Goal: Task Accomplishment & Management: Manage account settings

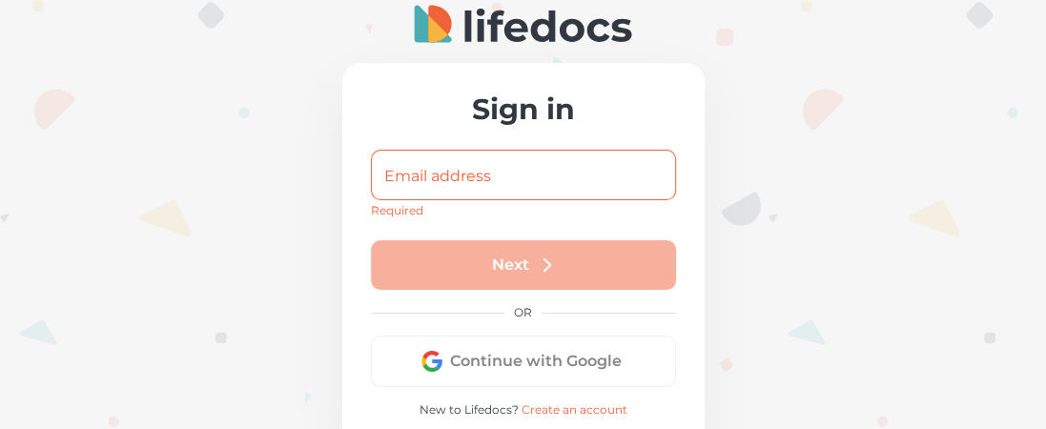
type input "[PERSON_NAME][EMAIL_ADDRESS][DOMAIN_NAME]"
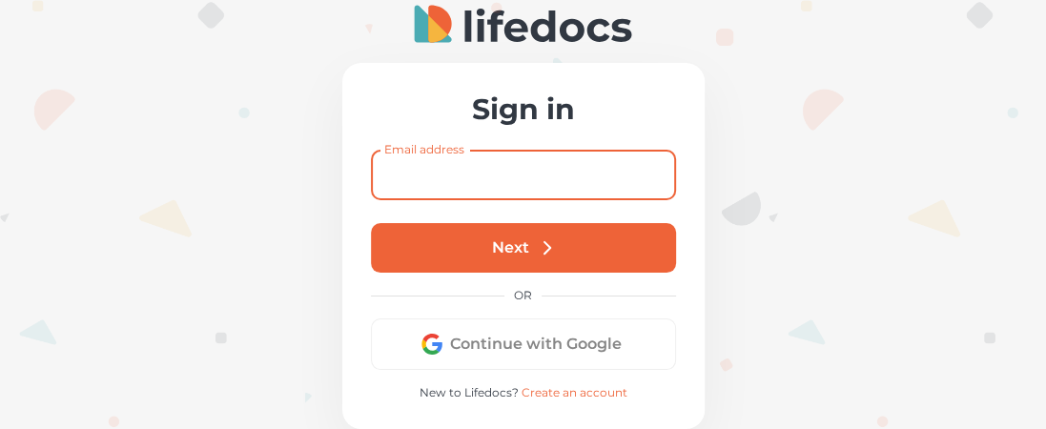
type input "[PERSON_NAME][EMAIL_ADDRESS][DOMAIN_NAME]"
click at [577, 256] on button "Next" at bounding box center [523, 248] width 305 height 50
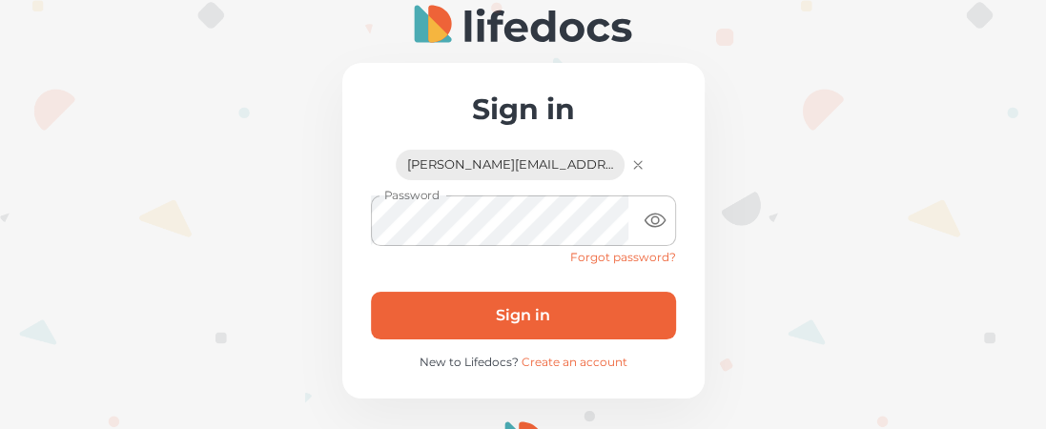
click at [530, 318] on button "Sign in" at bounding box center [523, 316] width 305 height 48
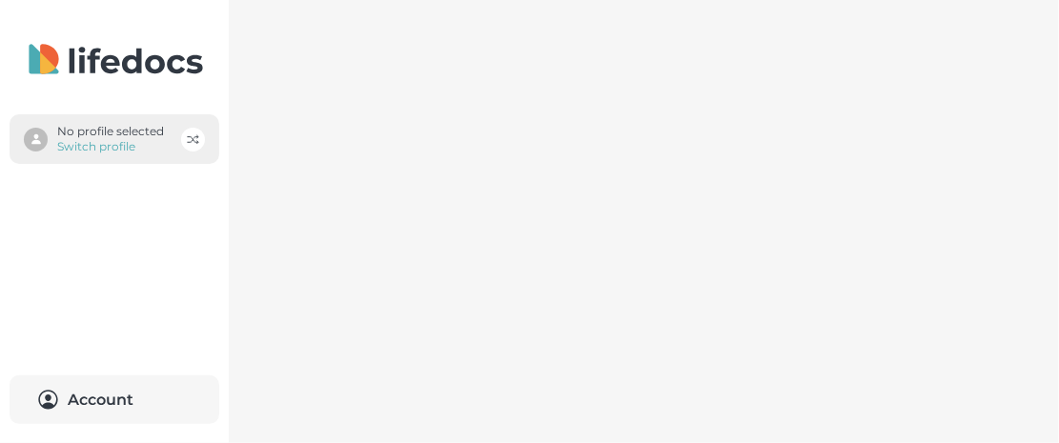
click at [76, 142] on p "Switch profile" at bounding box center [110, 146] width 107 height 15
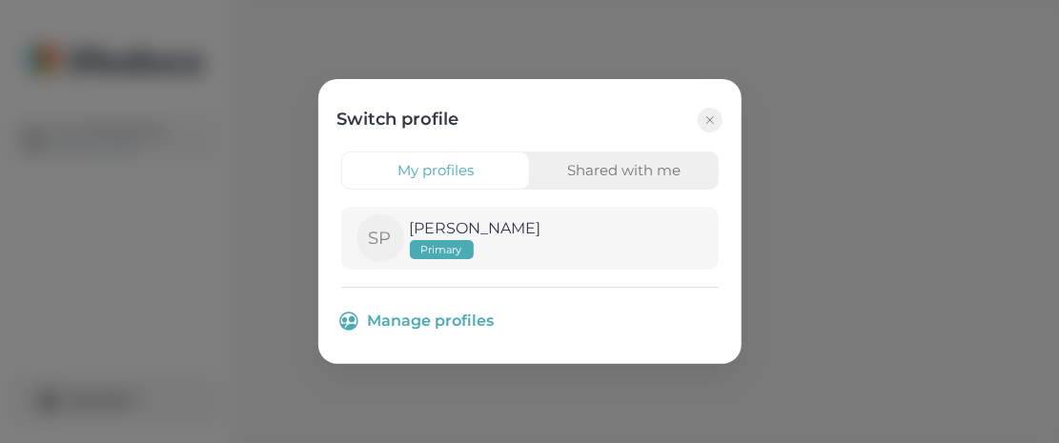
click at [443, 246] on span "Primary" at bounding box center [442, 249] width 64 height 13
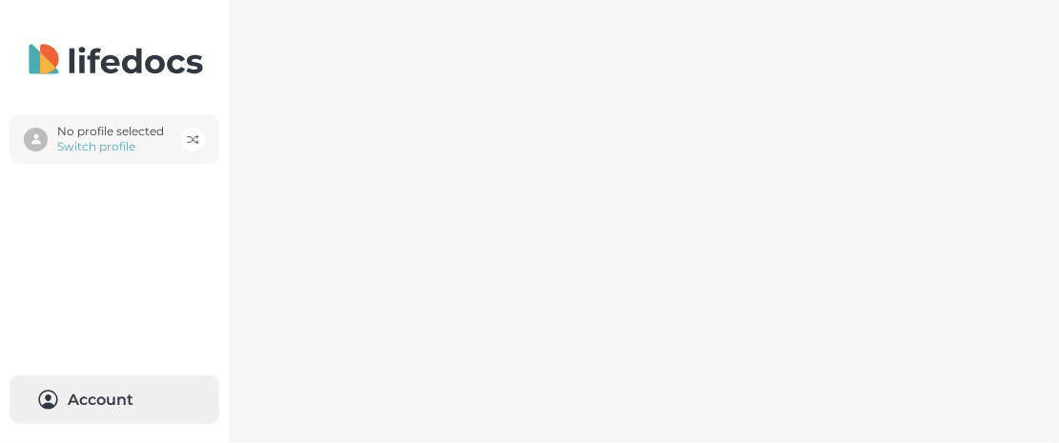
click at [96, 402] on button "Account 0" at bounding box center [115, 400] width 210 height 49
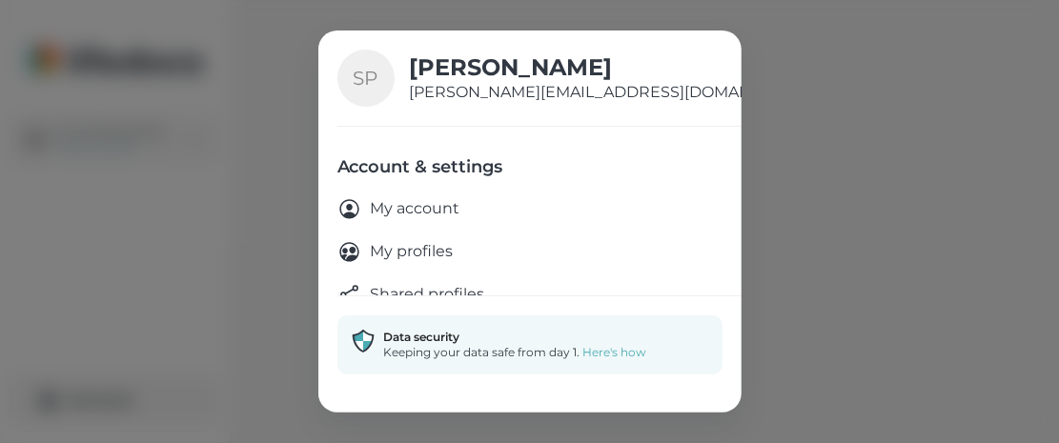
click at [396, 211] on p "My account" at bounding box center [416, 209] width 90 height 24
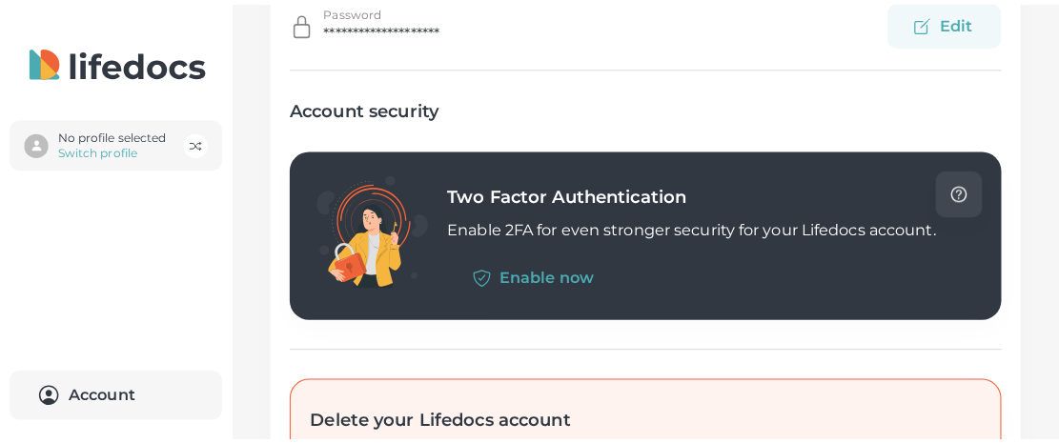
scroll to position [572, 0]
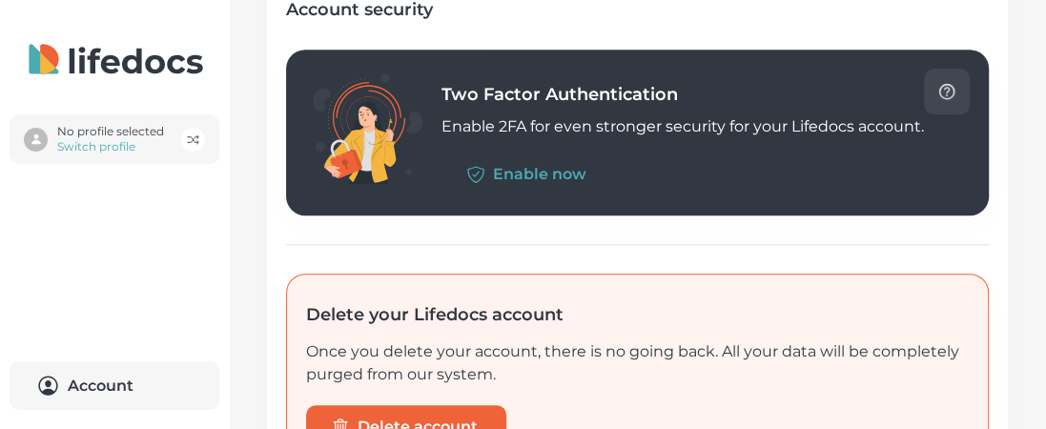
click at [522, 174] on button "Enable now" at bounding box center [528, 175] width 174 height 44
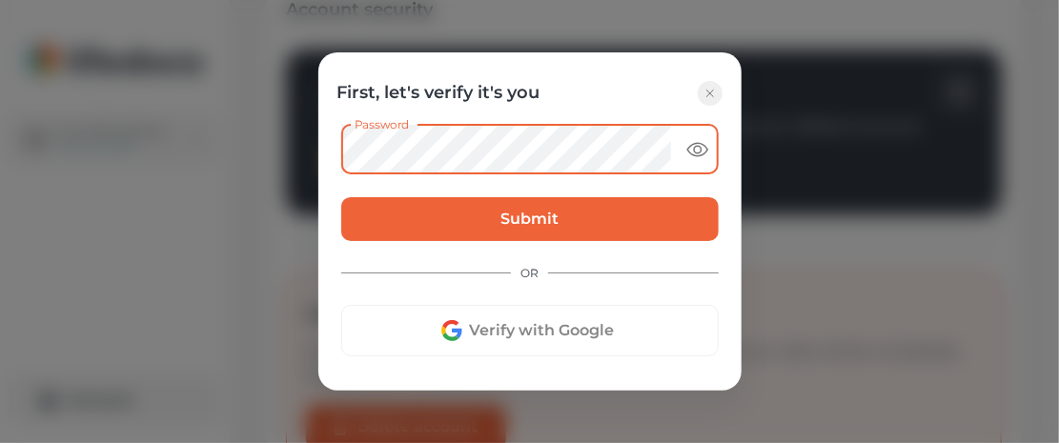
click at [689, 147] on icon "toggle password visibility" at bounding box center [697, 149] width 20 height 13
click at [522, 218] on button "Submit" at bounding box center [530, 219] width 378 height 44
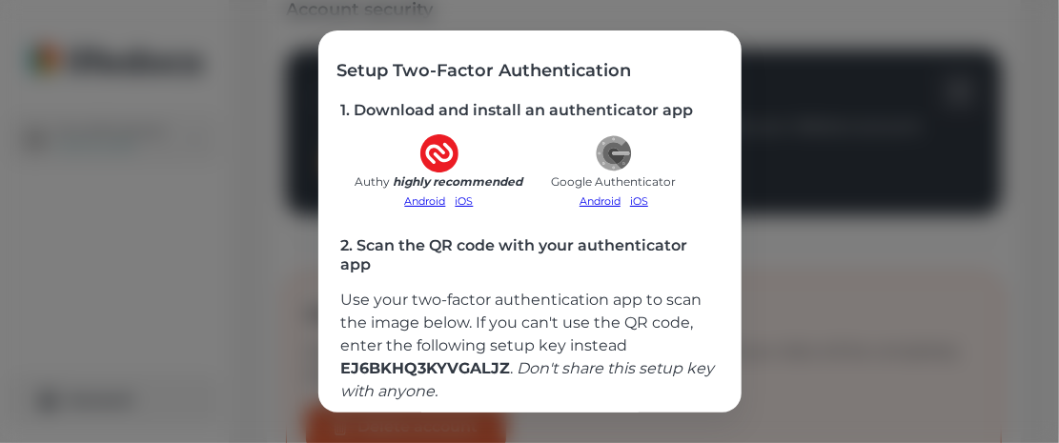
click at [612, 153] on icon at bounding box center [620, 154] width 17 height 3
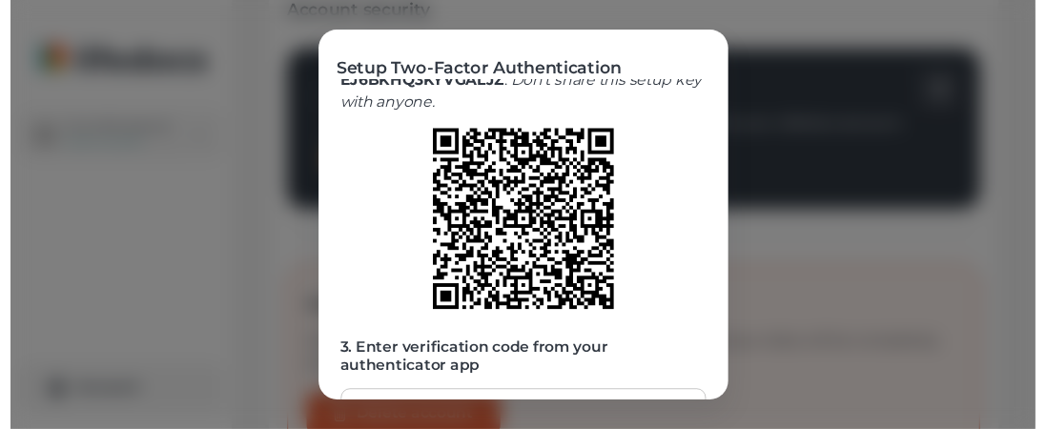
scroll to position [426, 0]
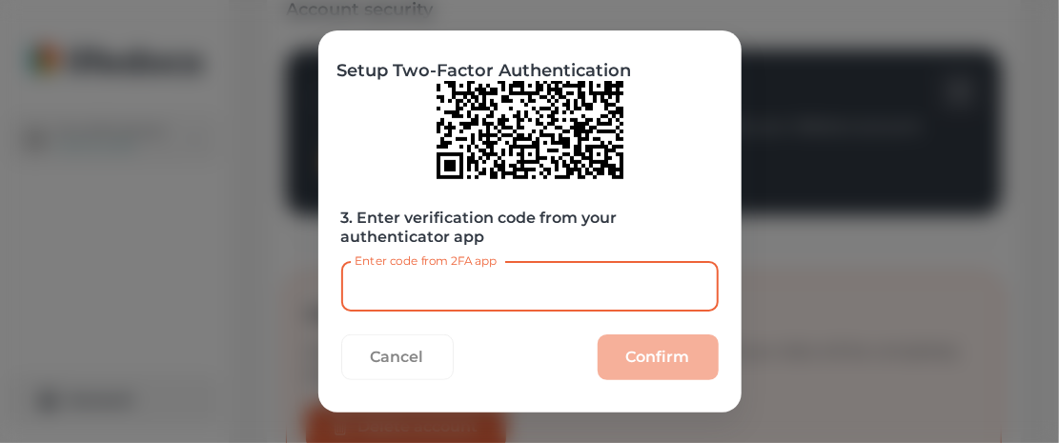
click at [472, 289] on input "Enter code from 2FA app" at bounding box center [530, 286] width 378 height 51
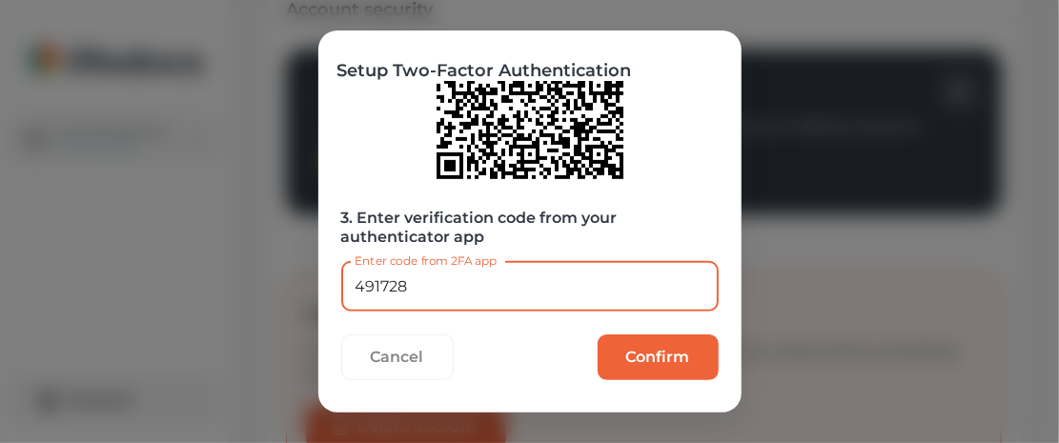
type input "491728"
click at [637, 340] on button "Confirm" at bounding box center [658, 358] width 121 height 46
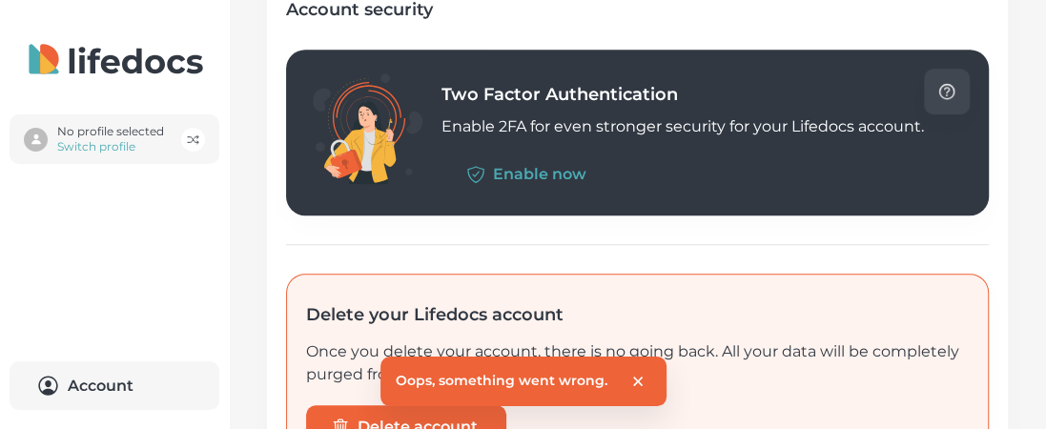
scroll to position [667, 0]
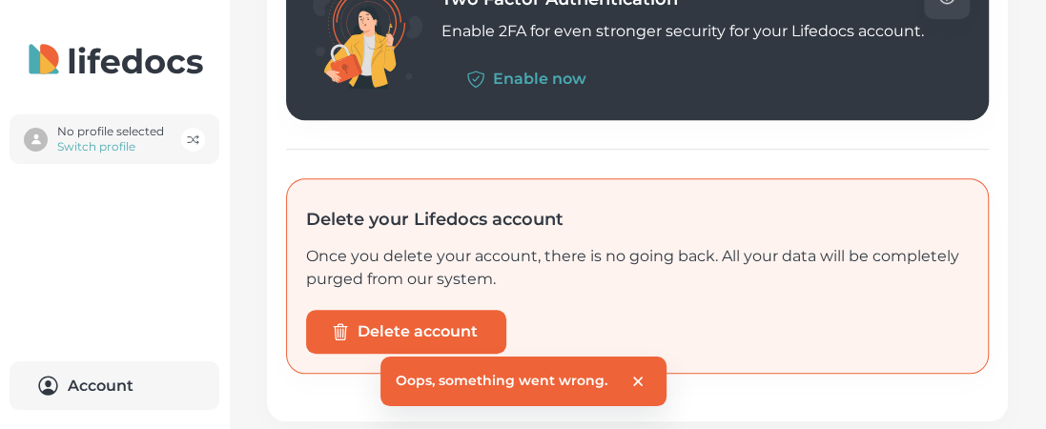
click at [642, 378] on icon "close" at bounding box center [637, 381] width 17 height 17
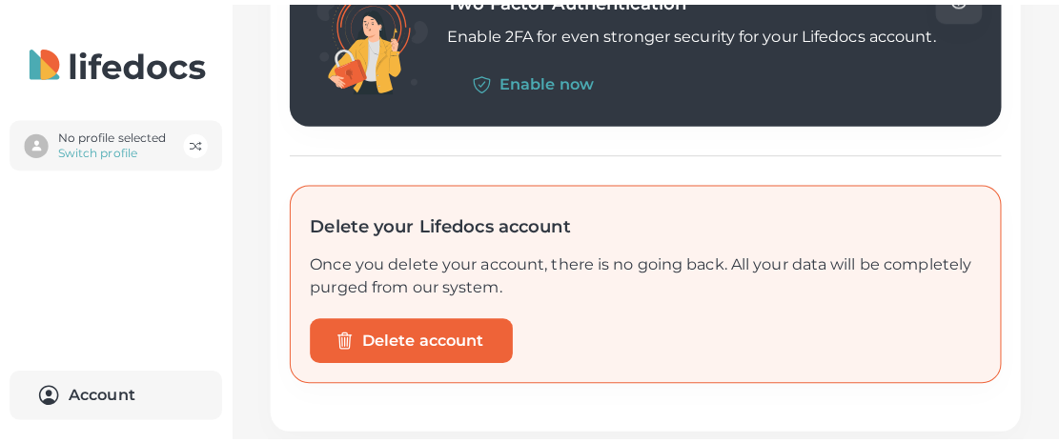
scroll to position [477, 0]
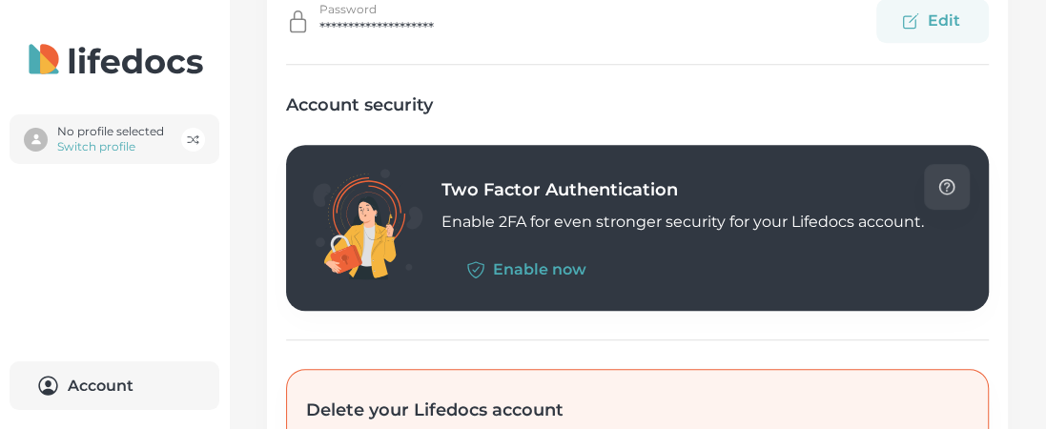
click at [531, 266] on button "Enable now" at bounding box center [528, 270] width 174 height 44
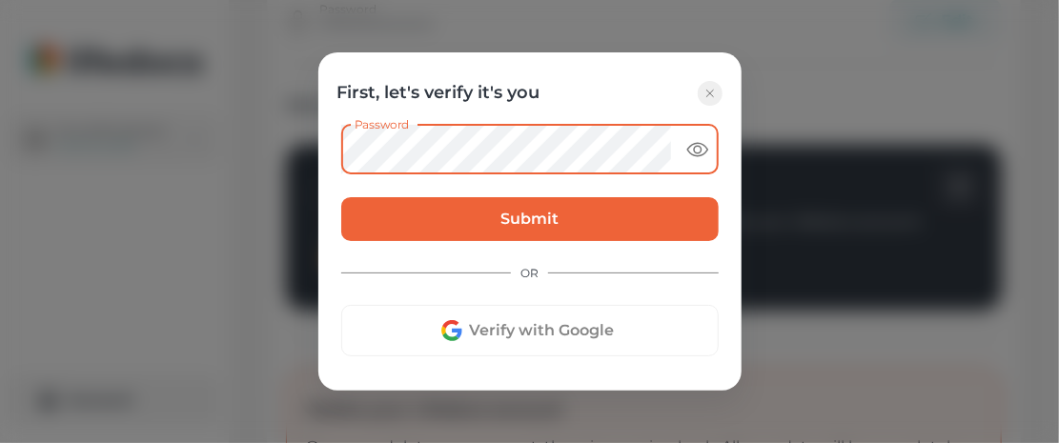
click at [444, 229] on button "Submit" at bounding box center [530, 219] width 378 height 44
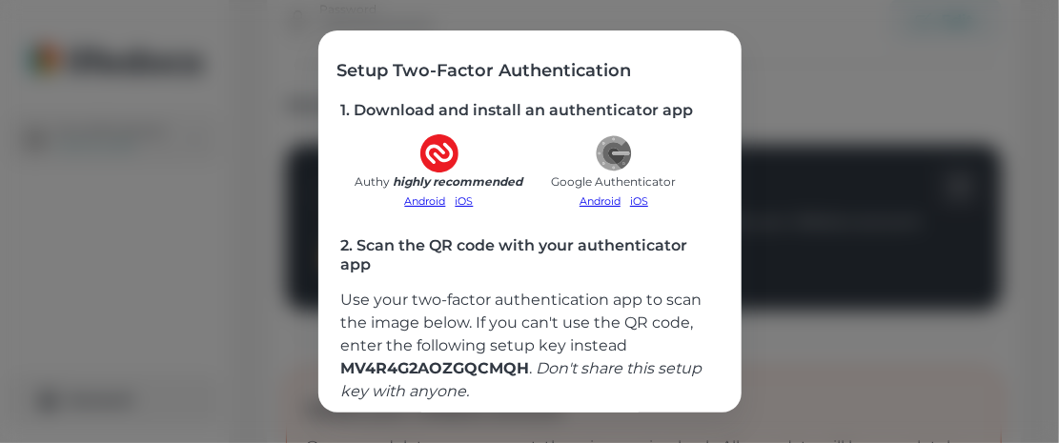
click at [636, 201] on link "iOS" at bounding box center [639, 201] width 28 height 23
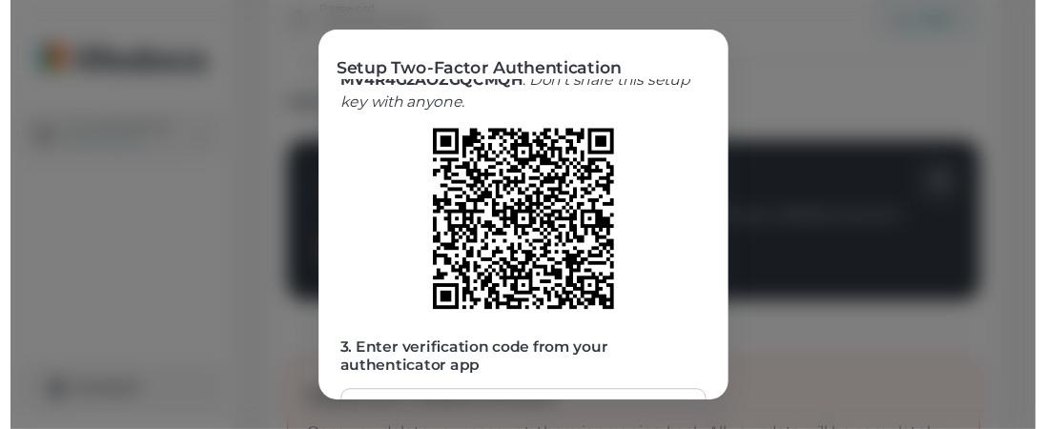
scroll to position [426, 0]
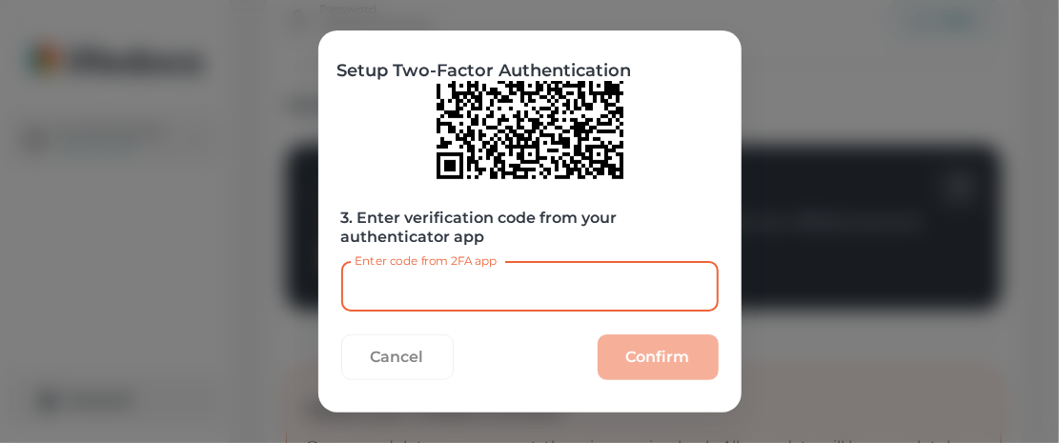
click at [492, 278] on input "Enter code from 2FA app" at bounding box center [530, 286] width 378 height 51
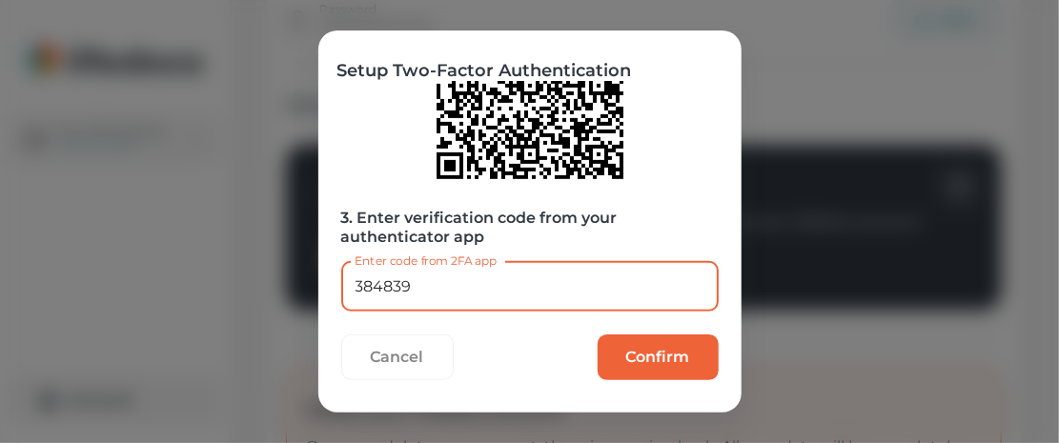
type input "384839"
click at [660, 354] on button "Confirm" at bounding box center [658, 358] width 121 height 46
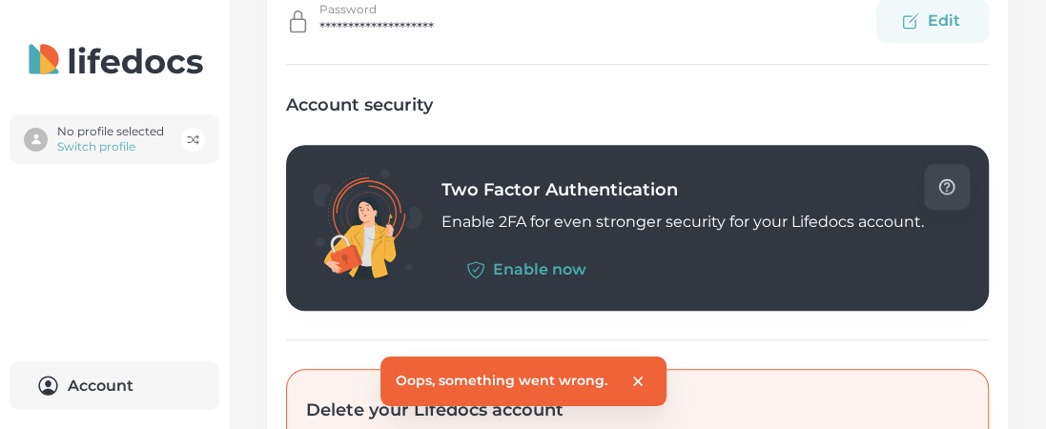
click at [645, 380] on icon "close" at bounding box center [637, 381] width 17 height 17
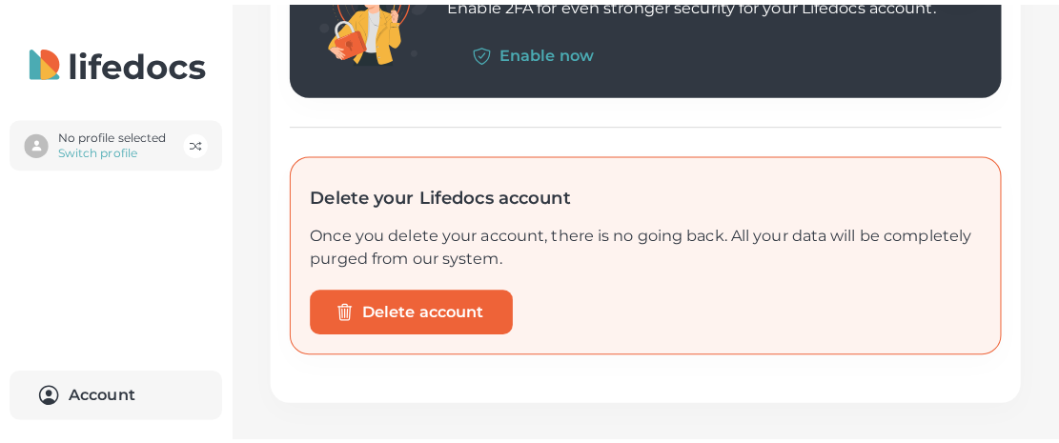
scroll to position [505, 0]
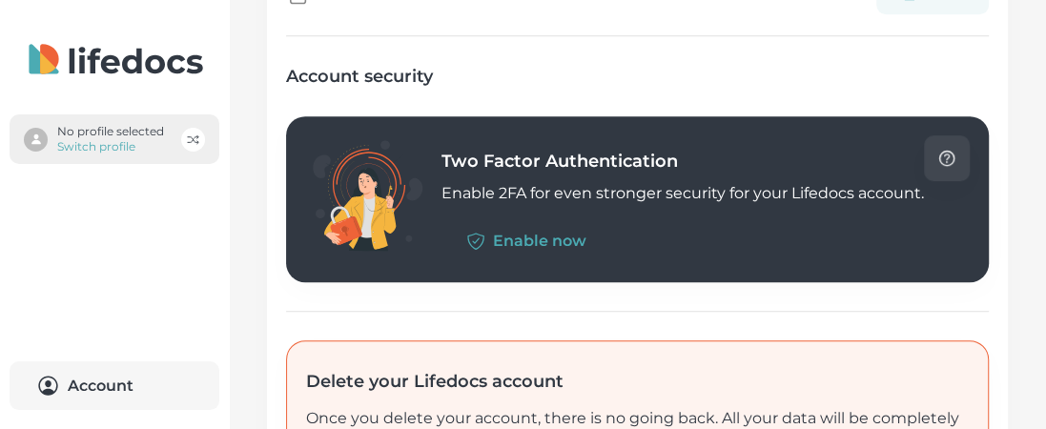
click at [108, 141] on p "Switch profile" at bounding box center [110, 146] width 107 height 15
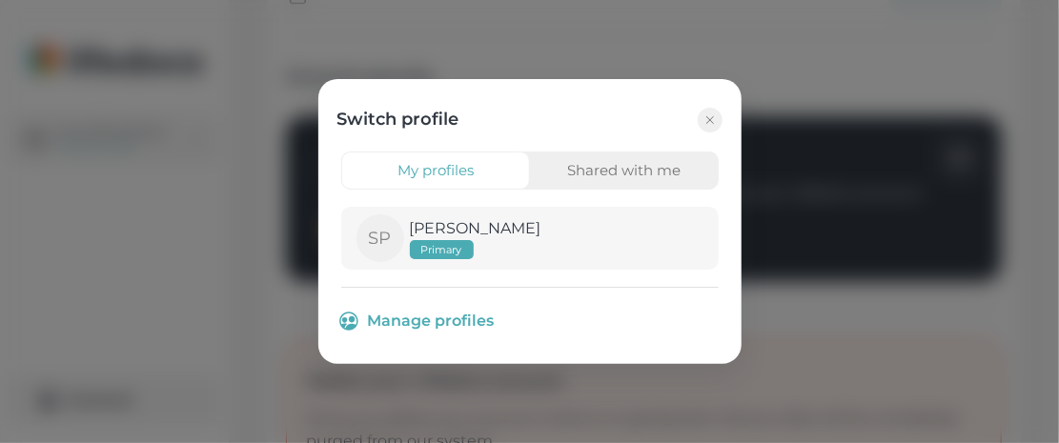
click at [445, 238] on p "[PERSON_NAME]" at bounding box center [476, 228] width 132 height 23
